Goal: Task Accomplishment & Management: Use online tool/utility

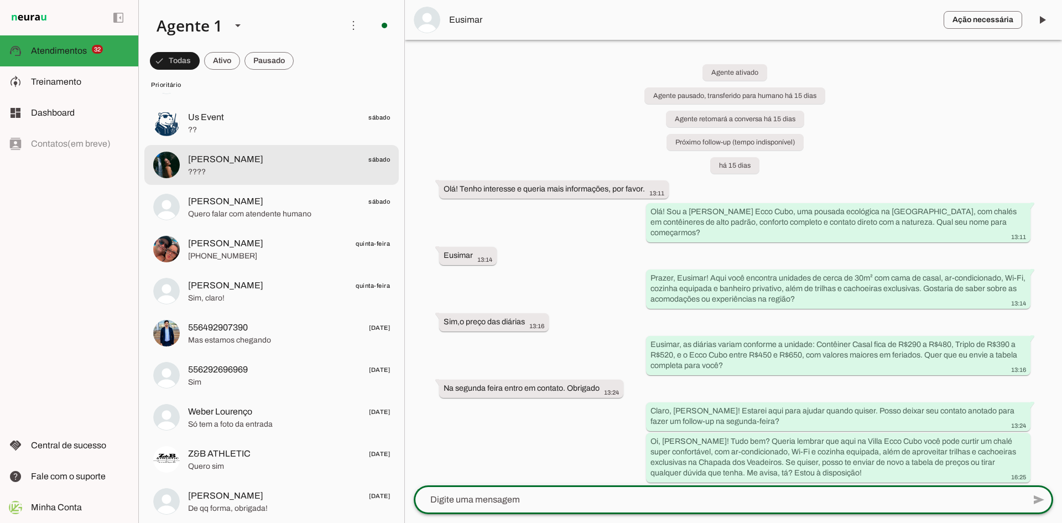
scroll to position [166, 0]
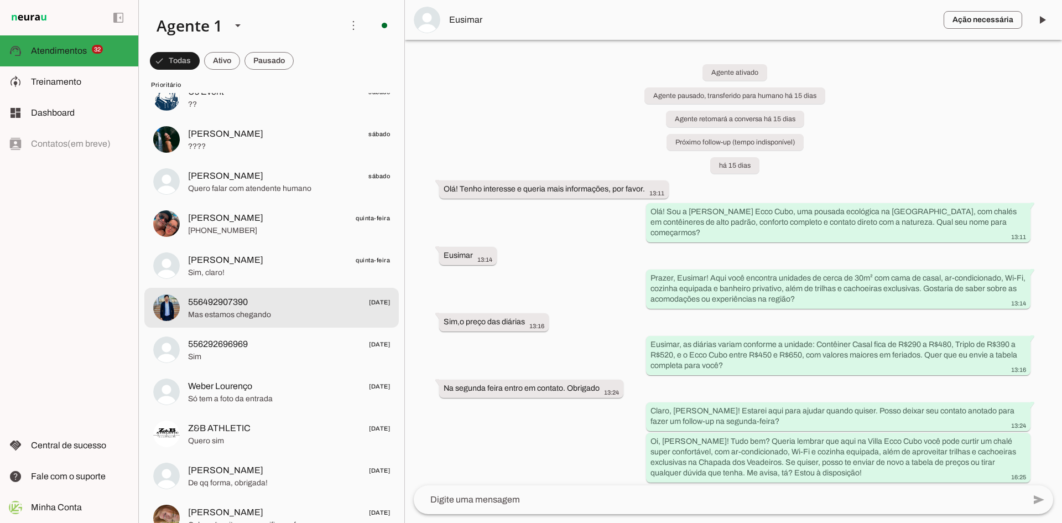
click at [252, 316] on span "Mas estamos chegando" at bounding box center [289, 314] width 202 height 11
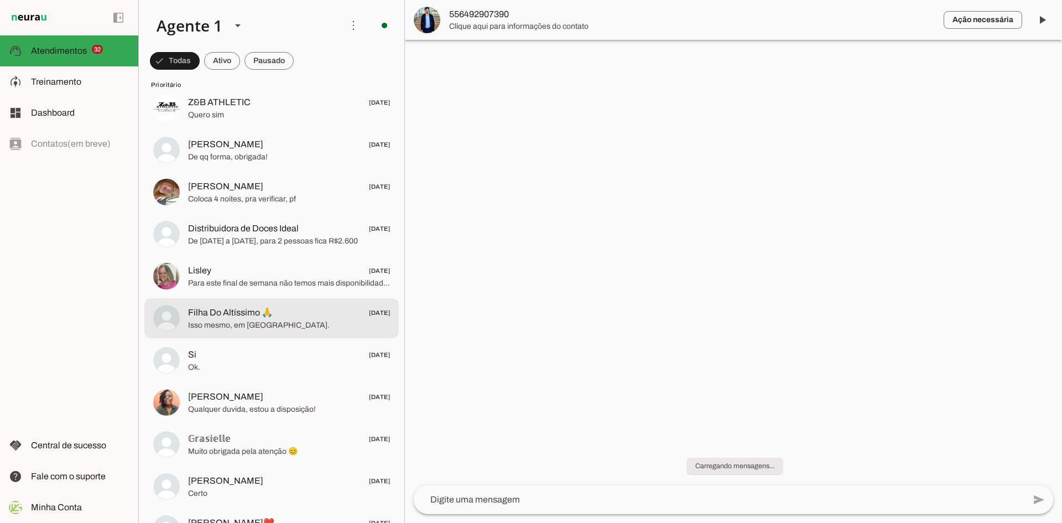
scroll to position [498, 0]
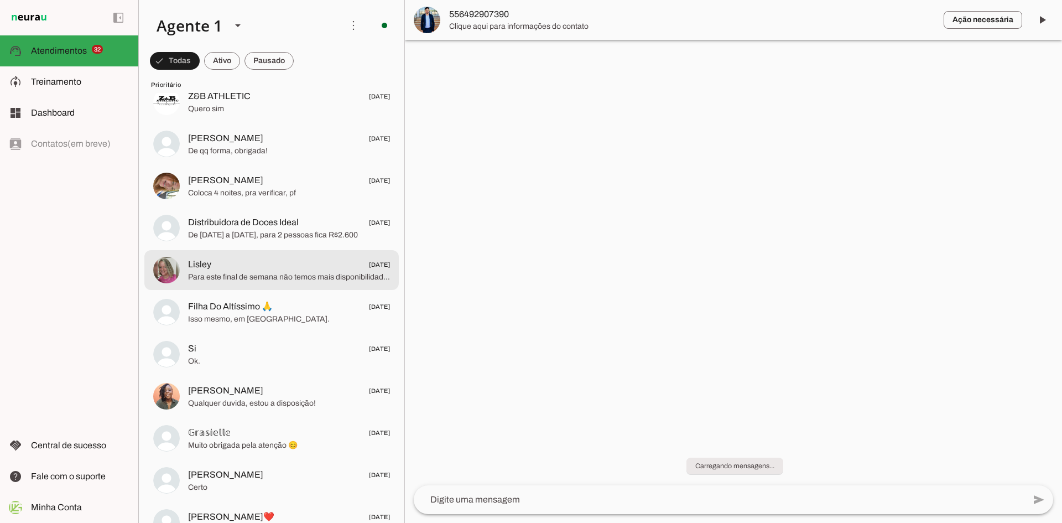
click at [234, 274] on span "Para este final de semana não temos mais disponibilidade no container triplo." at bounding box center [289, 276] width 202 height 11
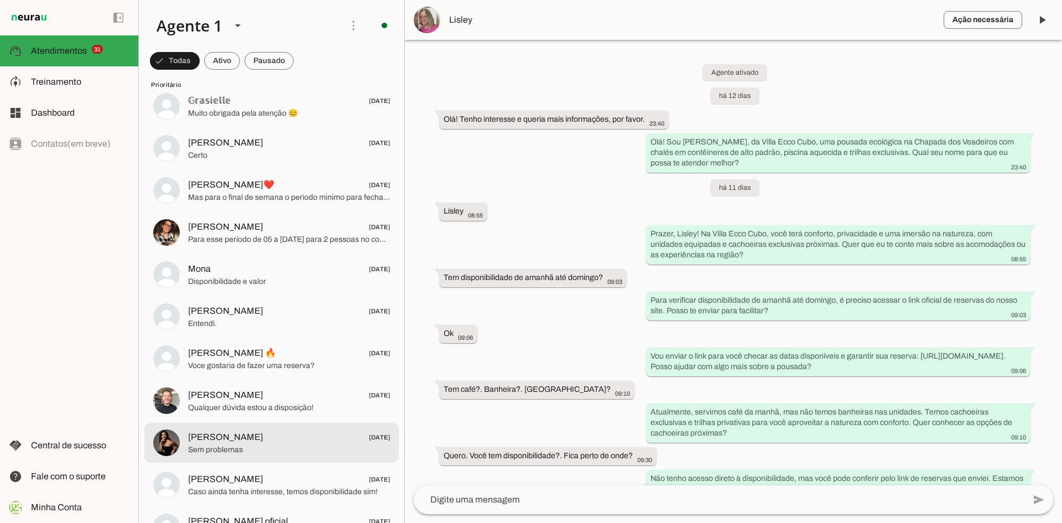
scroll to position [1161, 0]
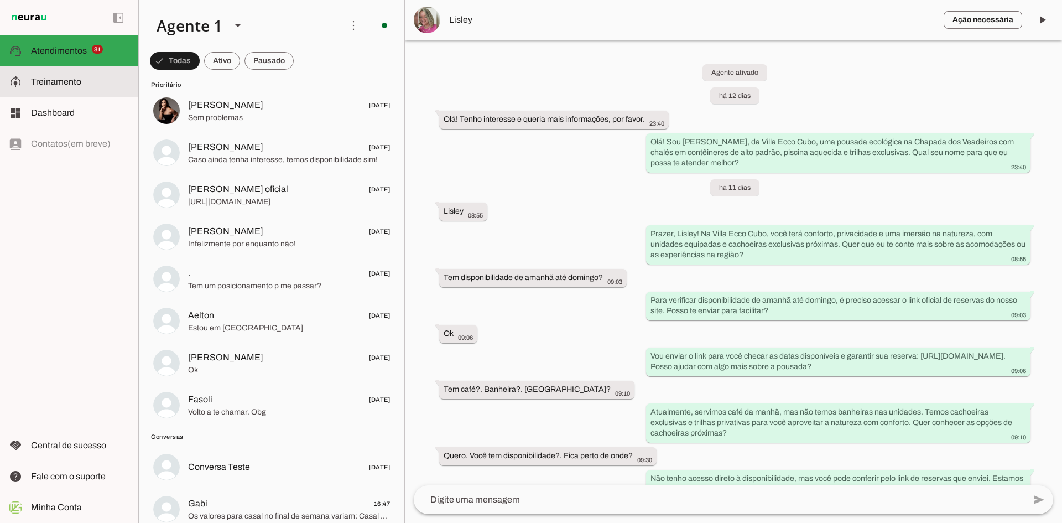
click at [73, 90] on md-item "model_training Treinamento Treinamento" at bounding box center [69, 81] width 138 height 31
